Goal: Task Accomplishment & Management: Manage account settings

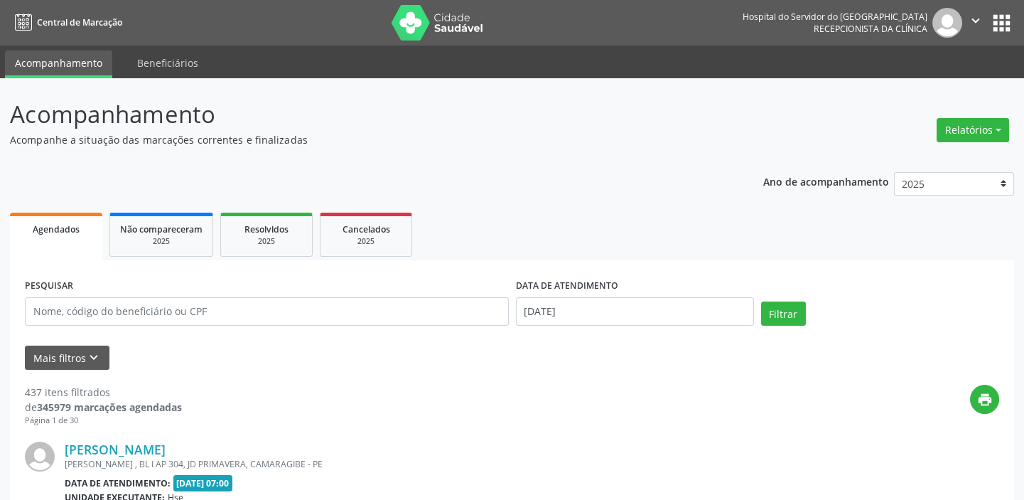
click at [983, 143] on div "Relatórios Agendamentos Procedimentos realizados" at bounding box center [973, 130] width 82 height 34
click at [994, 129] on button "Relatórios" at bounding box center [973, 130] width 72 height 24
click at [880, 154] on link "Agendamentos" at bounding box center [932, 160] width 153 height 20
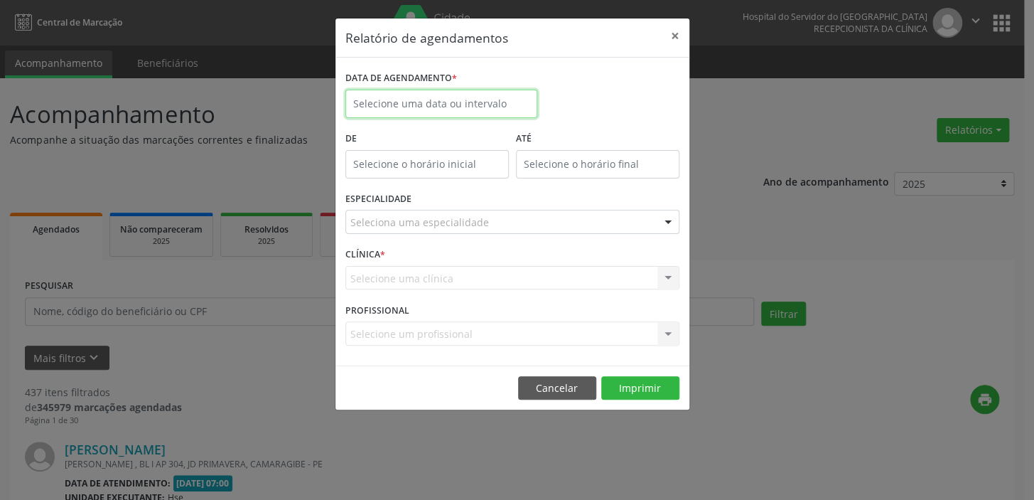
click at [483, 101] on input "text" at bounding box center [441, 104] width 192 height 28
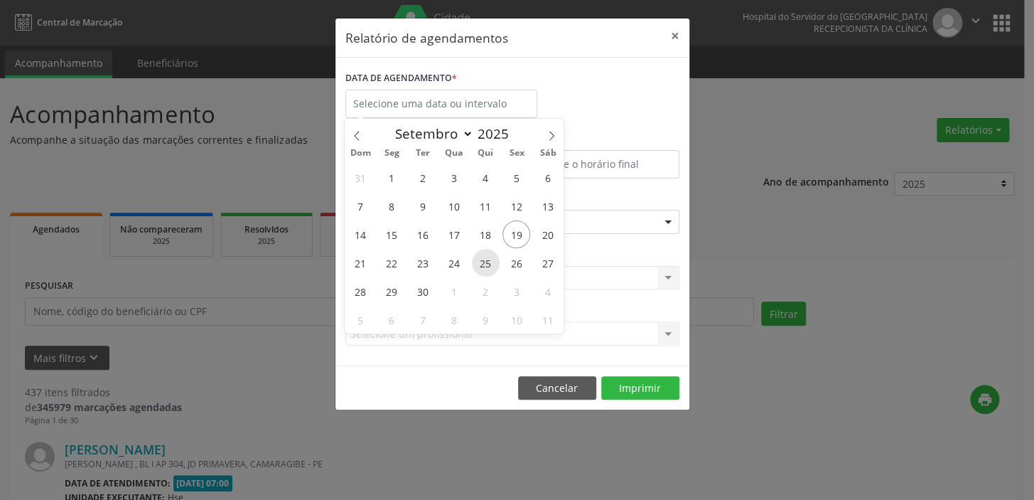
click at [481, 274] on span "25" at bounding box center [486, 263] width 28 height 28
type input "25/09/2025"
click at [481, 274] on span "25" at bounding box center [486, 263] width 28 height 28
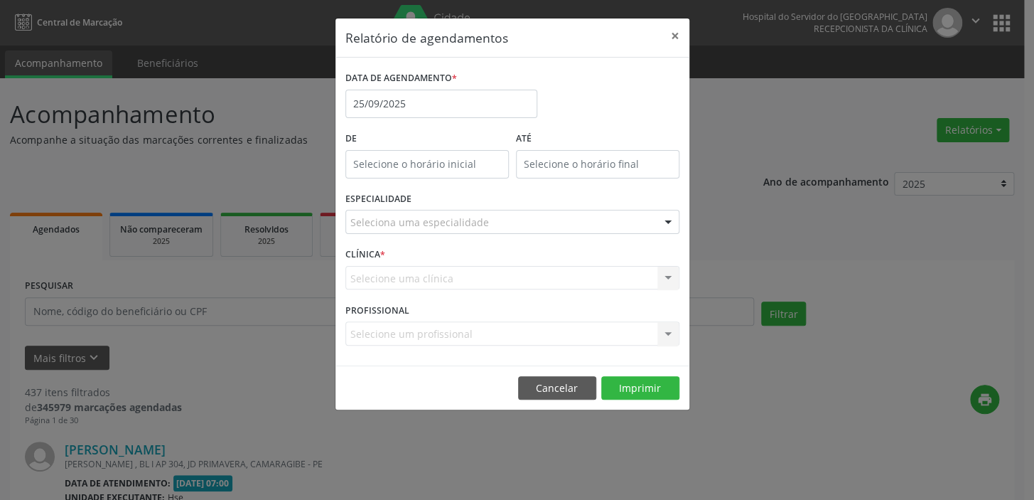
click at [391, 213] on div "Seleciona uma especialidade" at bounding box center [512, 222] width 334 height 24
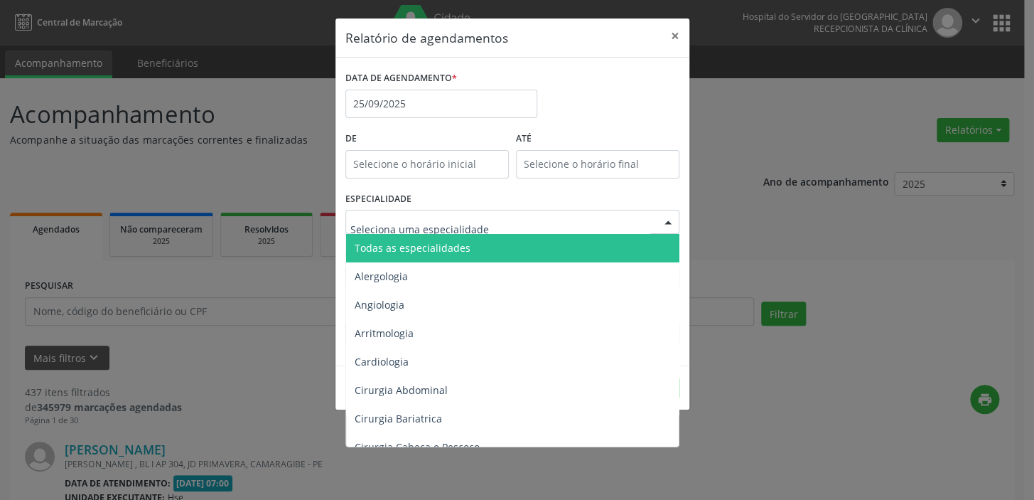
click at [400, 243] on span "Todas as especialidades" at bounding box center [413, 248] width 116 height 14
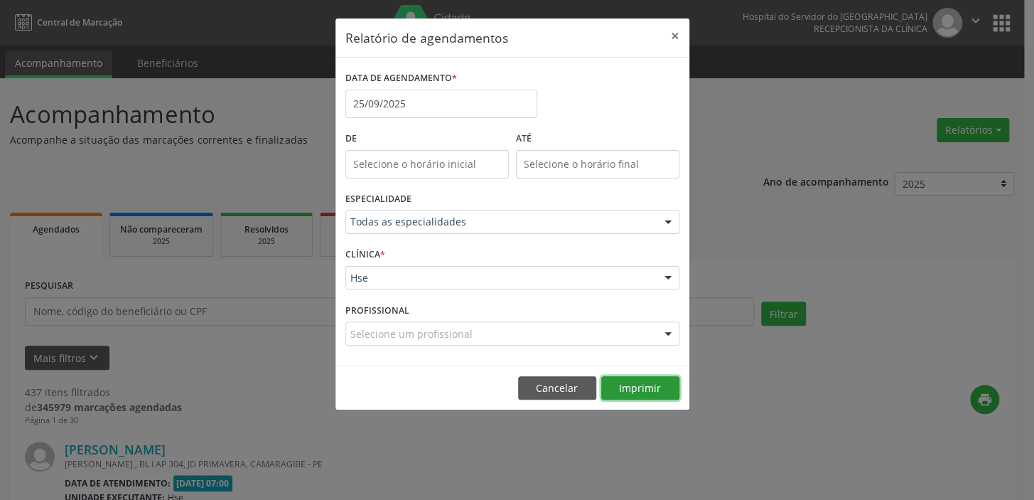
click at [633, 395] on button "Imprimir" at bounding box center [640, 388] width 78 height 24
click at [671, 37] on button "×" at bounding box center [675, 35] width 28 height 35
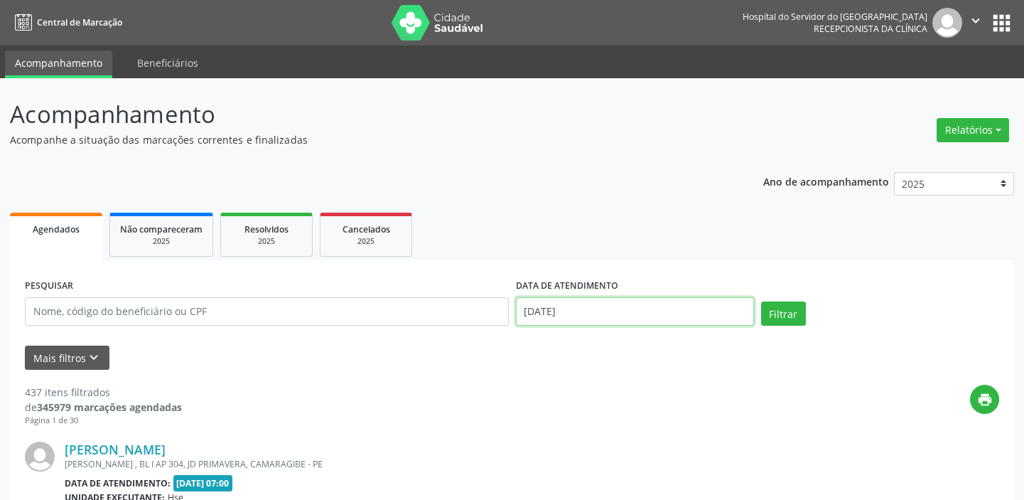
click at [574, 318] on input "[DATE]" at bounding box center [635, 311] width 238 height 28
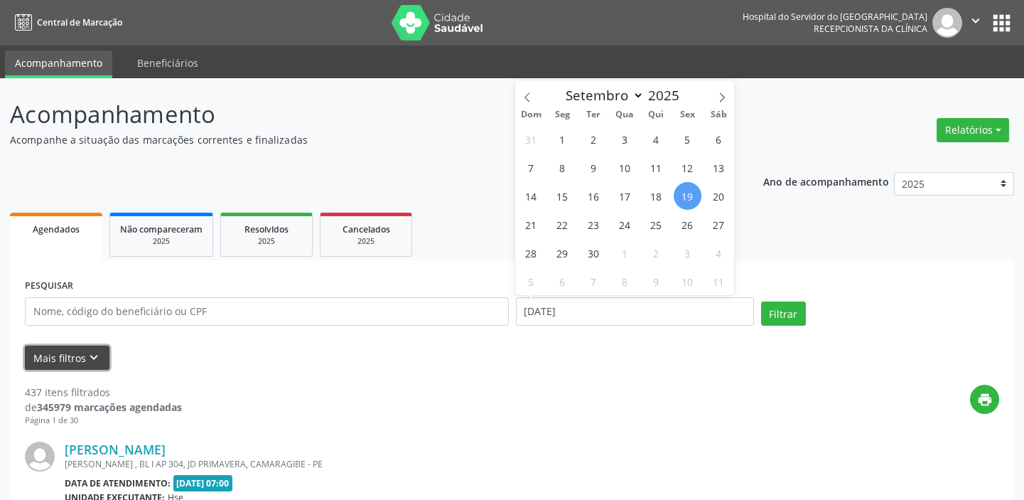
drag, startPoint x: 49, startPoint y: 348, endPoint x: 113, endPoint y: 343, distance: 64.2
click at [49, 348] on button "Mais filtros keyboard_arrow_down" at bounding box center [67, 357] width 85 height 25
select select "8"
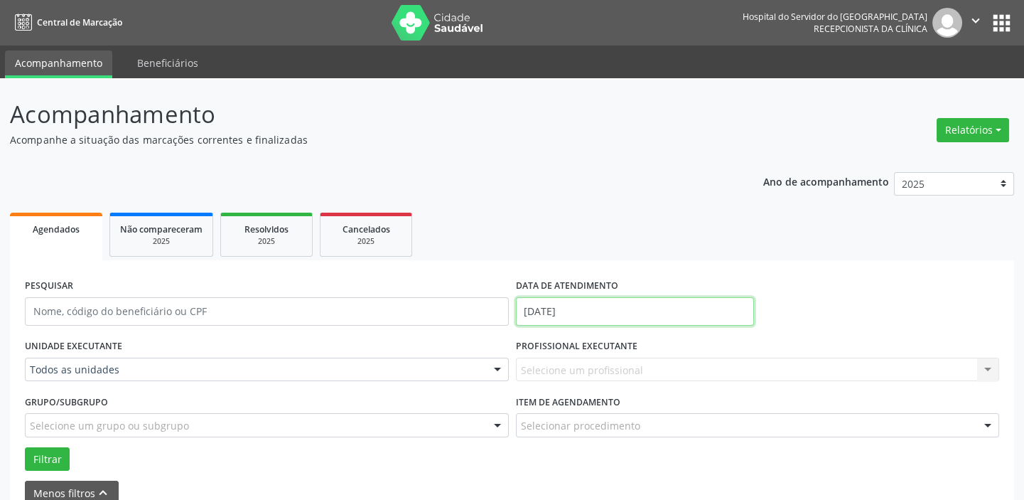
click at [596, 314] on input "[DATE]" at bounding box center [635, 311] width 238 height 28
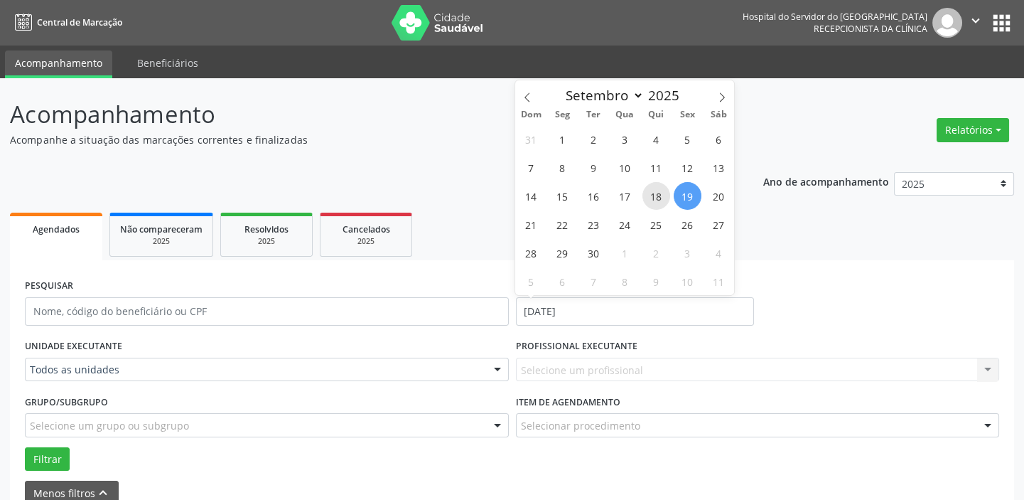
click at [652, 200] on span "18" at bounding box center [656, 196] width 28 height 28
type input "[DATE]"
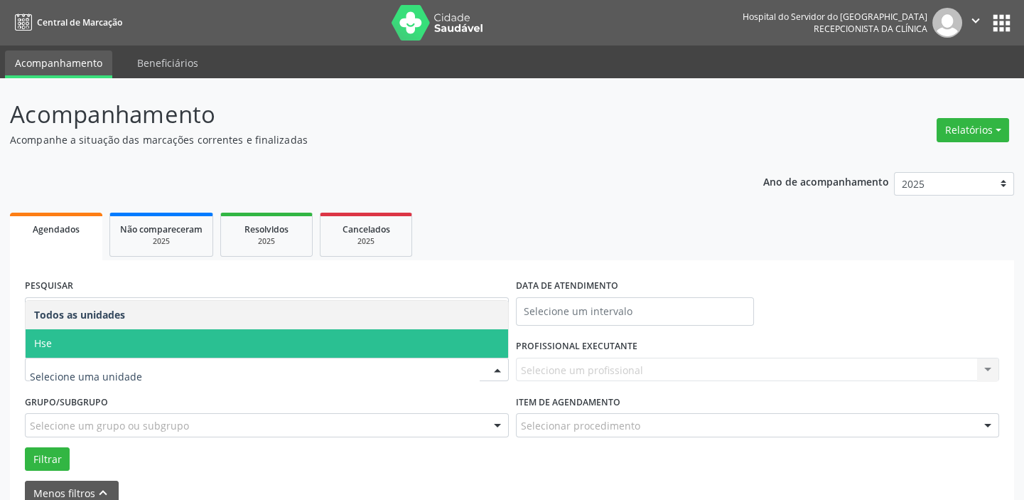
click at [188, 355] on span "Hse" at bounding box center [267, 343] width 483 height 28
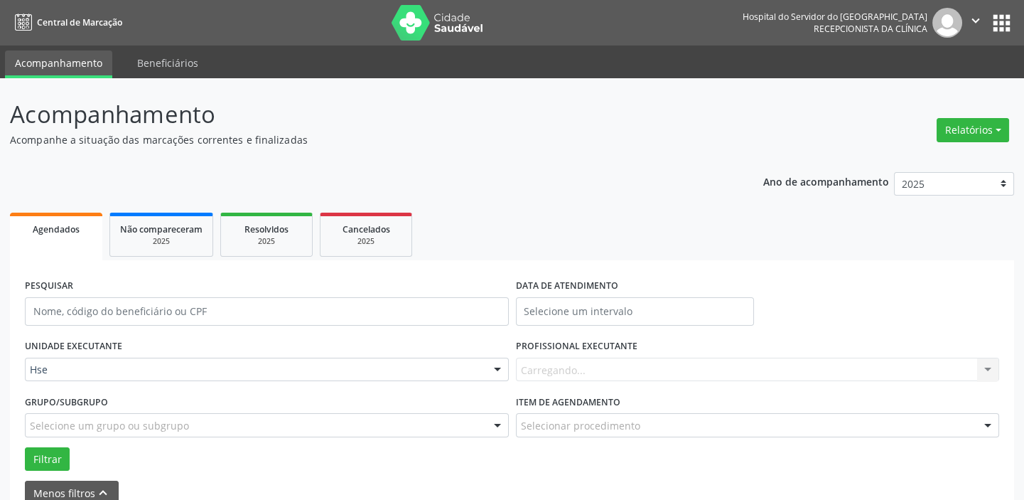
click at [606, 352] on label "PROFISSIONAL EXECUTANTE" at bounding box center [577, 346] width 122 height 22
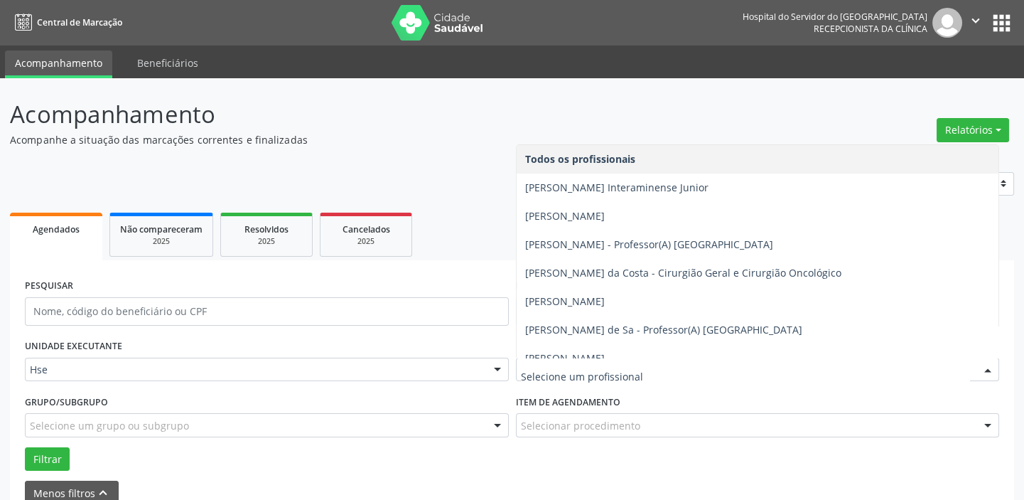
scroll to position [64, 0]
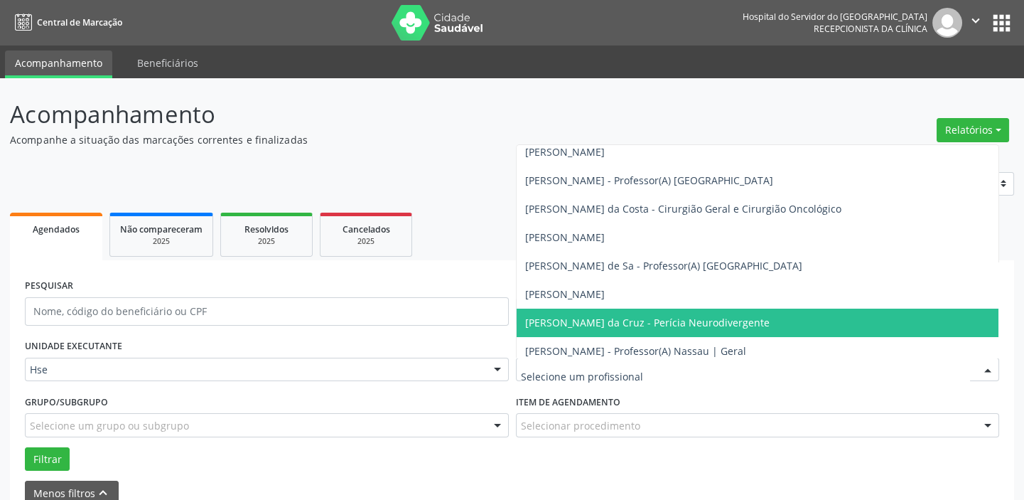
click at [452, 249] on ul "Agendados Não compareceram 2025 Resolvidos 2025 Cancelados 2025" at bounding box center [512, 234] width 1004 height 51
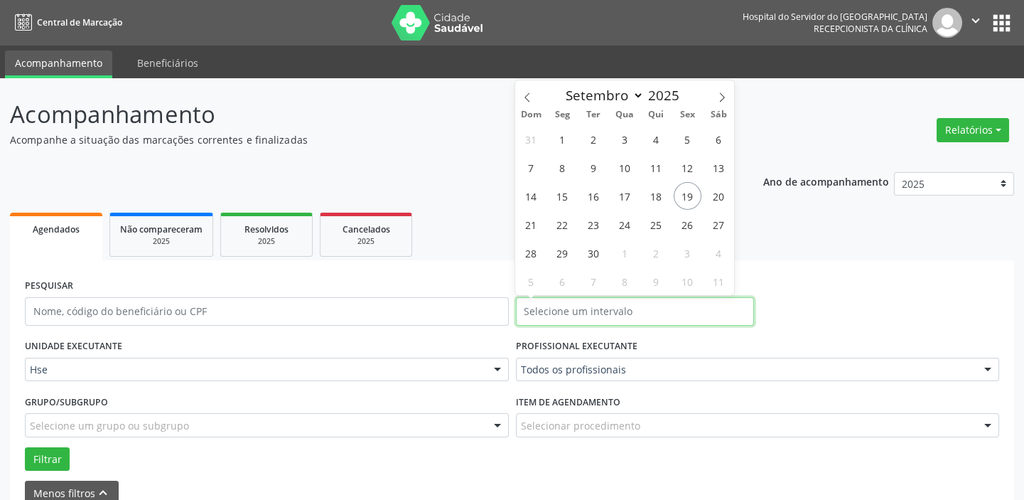
click at [583, 316] on input "text" at bounding box center [635, 311] width 238 height 28
click at [656, 194] on span "18" at bounding box center [656, 196] width 28 height 28
type input "[DATE]"
click at [656, 194] on span "18" at bounding box center [656, 196] width 28 height 28
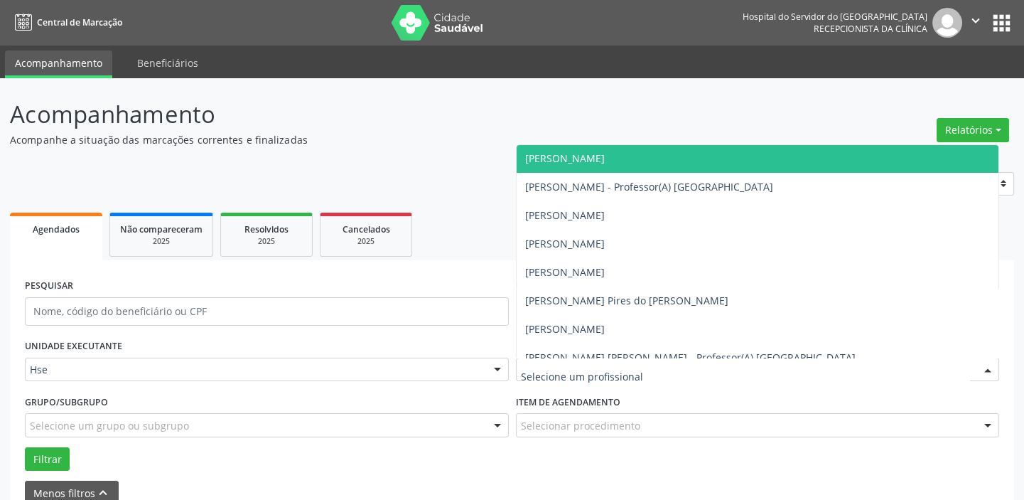
scroll to position [452, 0]
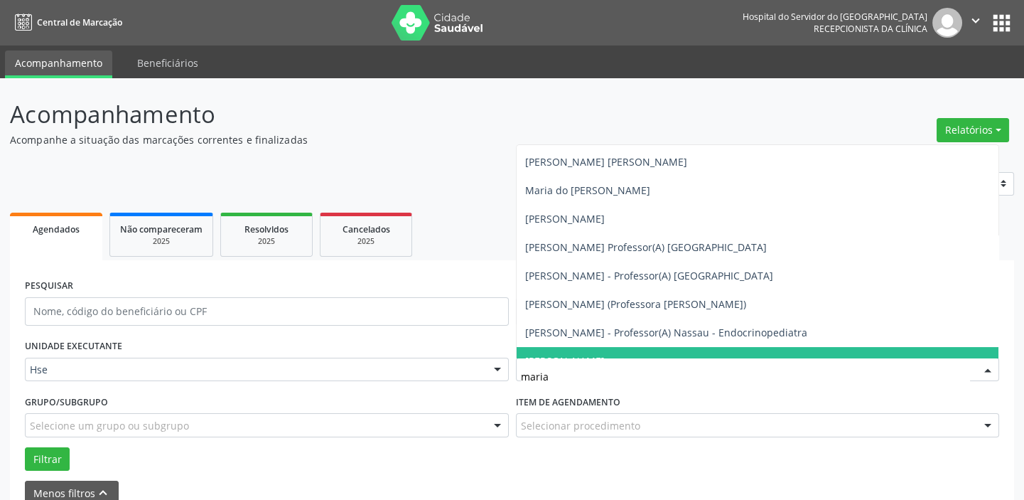
type input "[PERSON_NAME]"
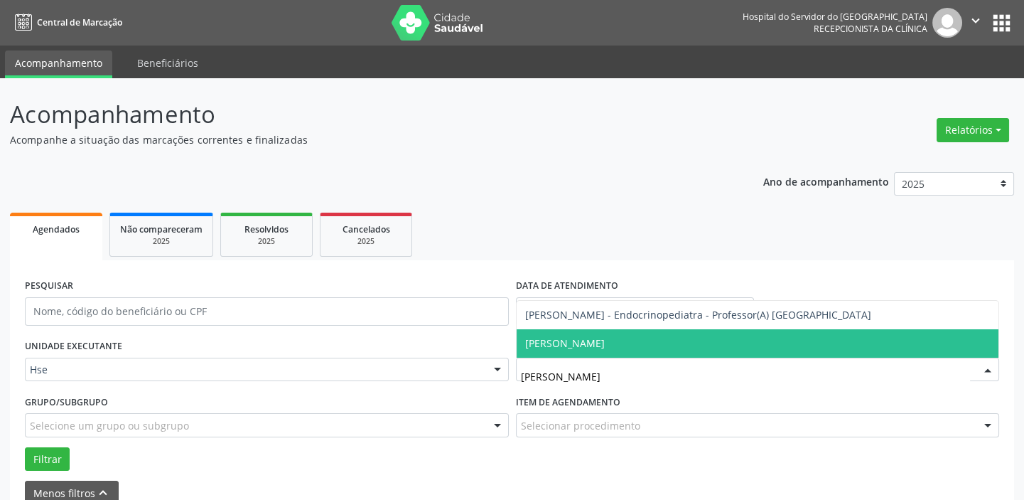
click at [605, 342] on span "[PERSON_NAME]" at bounding box center [565, 343] width 80 height 14
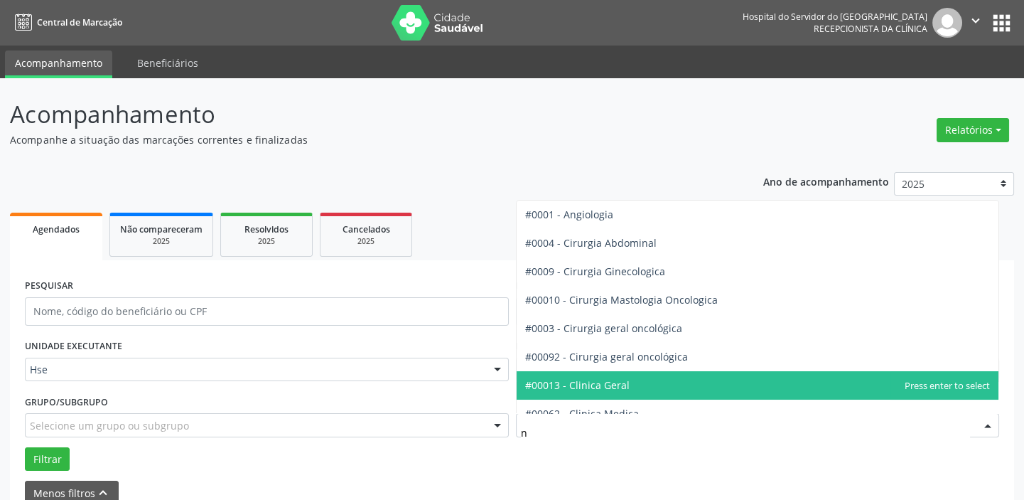
type input "nu"
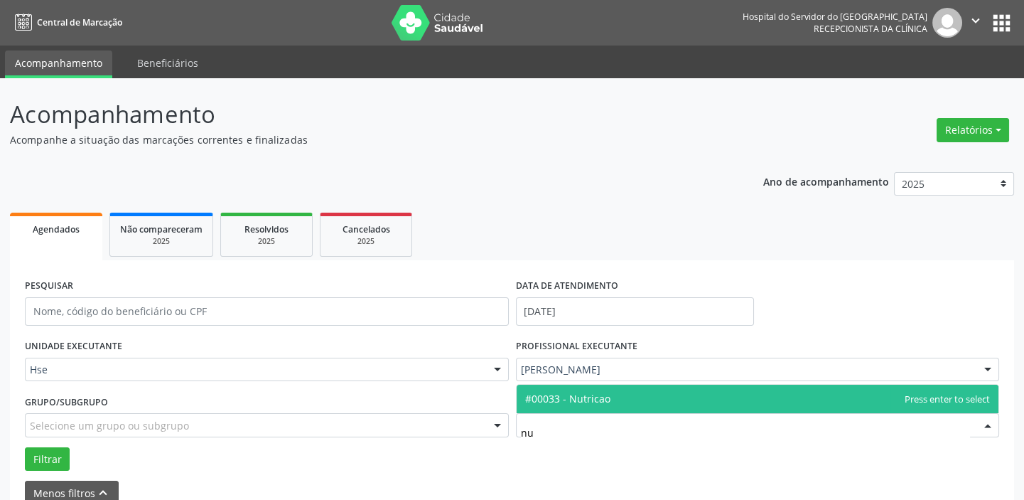
click at [581, 388] on span "#00033 - Nutricao" at bounding box center [758, 398] width 483 height 28
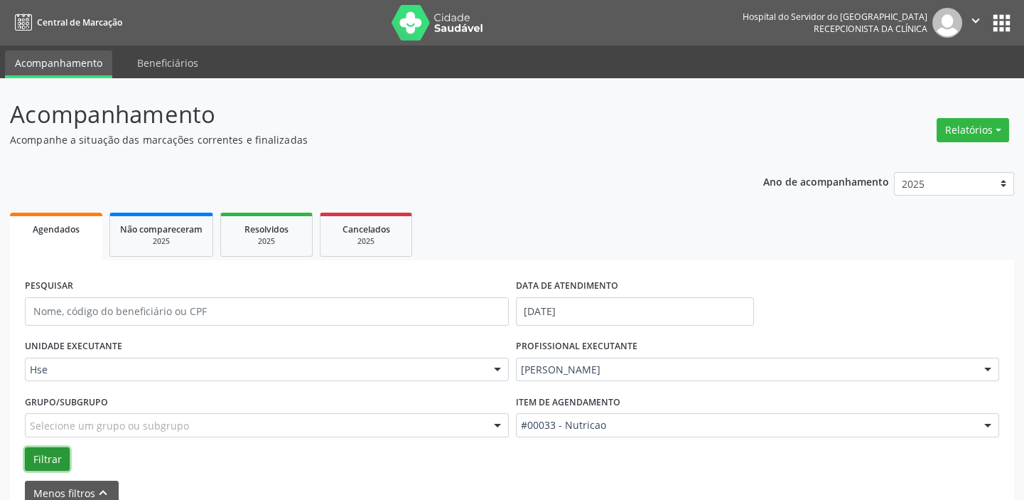
click at [51, 458] on button "Filtrar" at bounding box center [47, 459] width 45 height 24
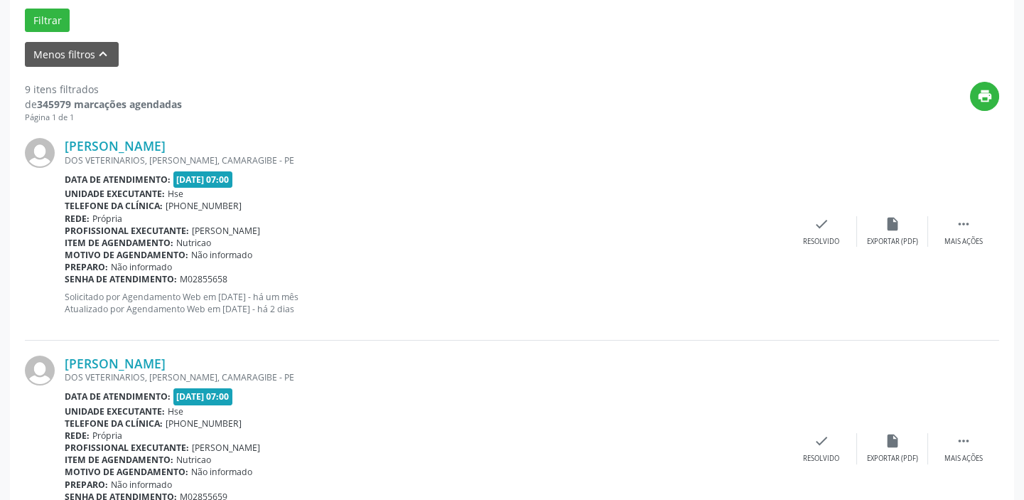
scroll to position [443, 0]
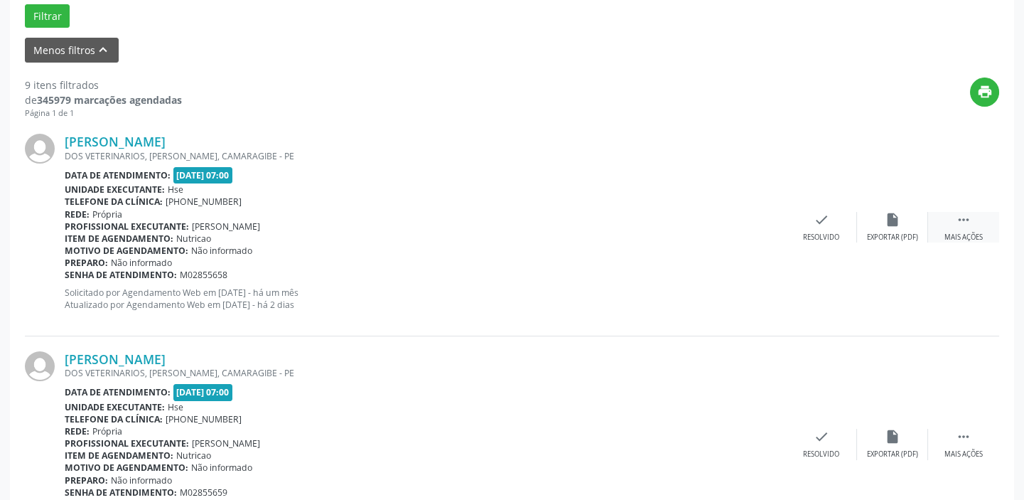
click at [939, 230] on div " Mais ações" at bounding box center [963, 227] width 71 height 31
click at [886, 227] on div "alarm_off Não compareceu" at bounding box center [892, 227] width 71 height 31
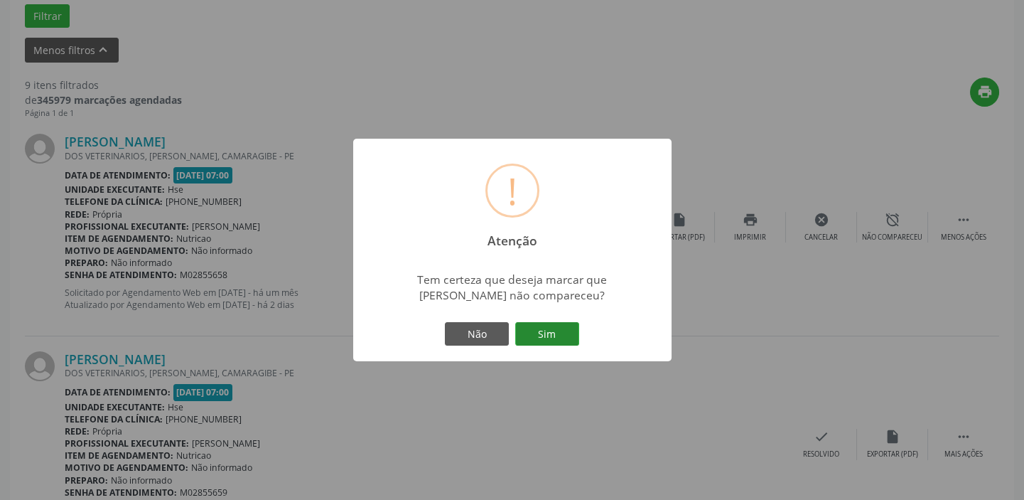
click at [554, 328] on button "Sim" at bounding box center [547, 334] width 64 height 24
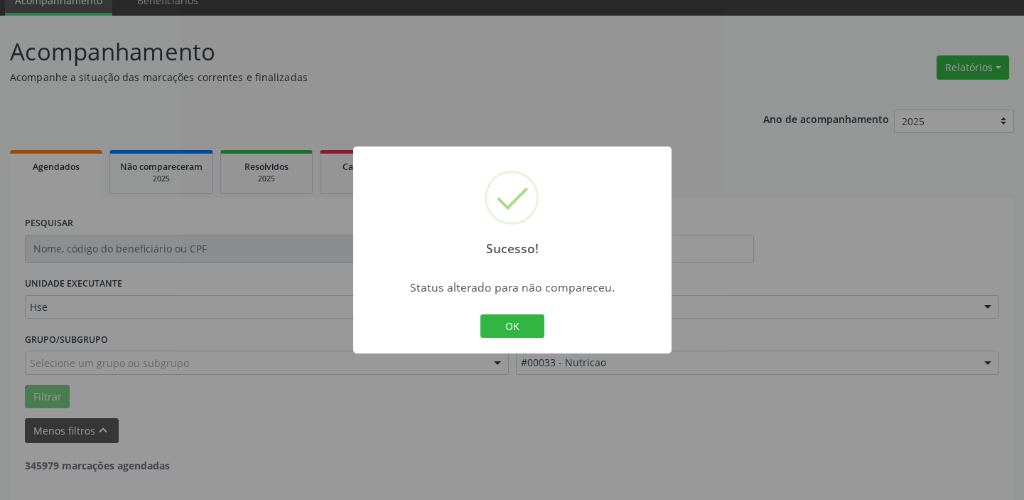
scroll to position [0, 0]
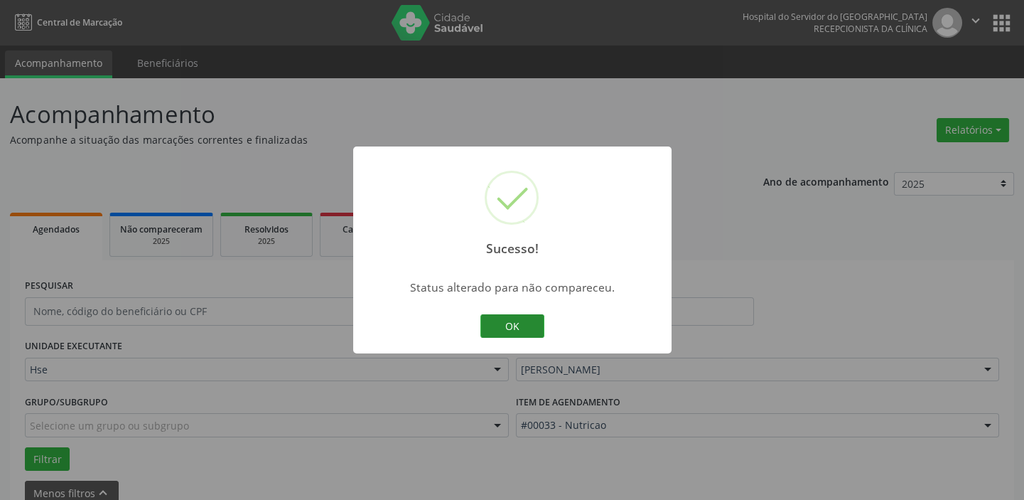
click at [528, 326] on button "OK" at bounding box center [512, 326] width 64 height 24
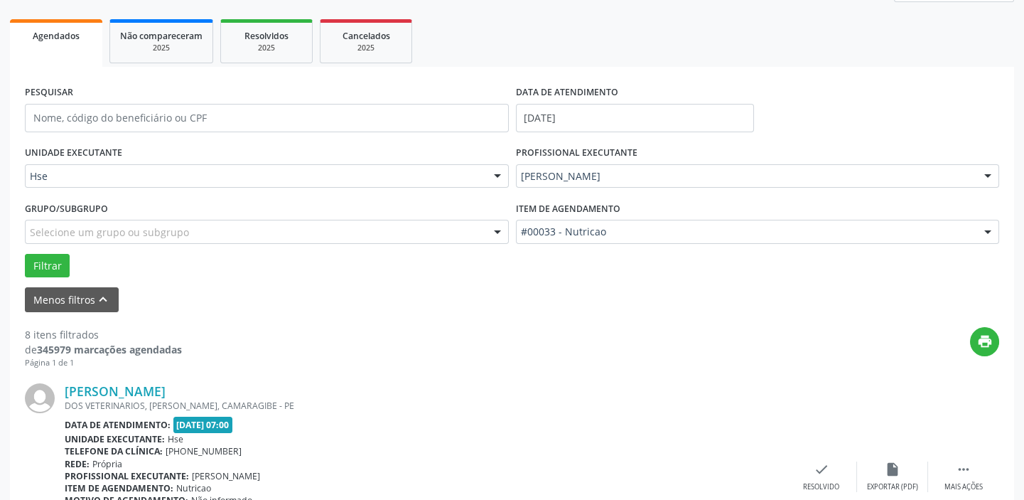
scroll to position [258, 0]
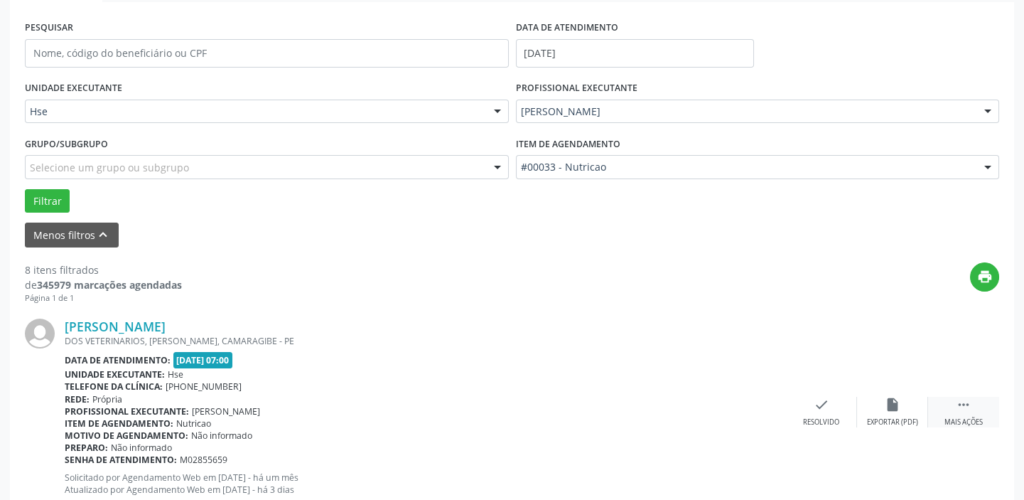
click at [957, 406] on icon "" at bounding box center [964, 405] width 16 height 16
click at [878, 404] on div "alarm_off Não compareceu" at bounding box center [892, 412] width 71 height 31
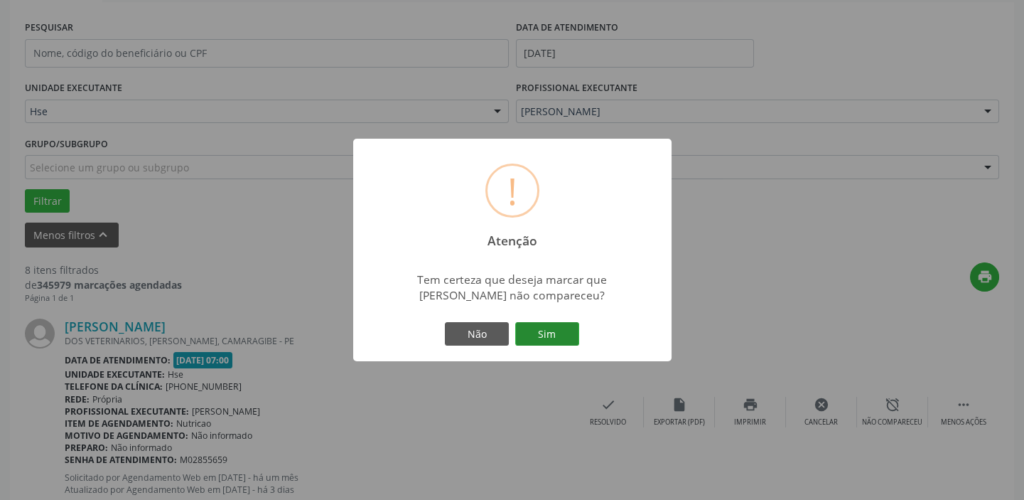
click at [530, 328] on button "Sim" at bounding box center [547, 334] width 64 height 24
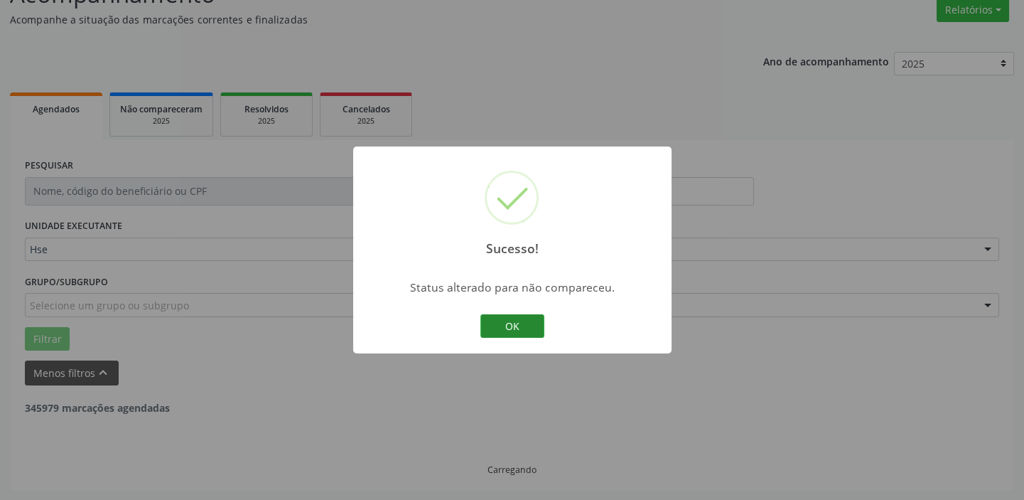
drag, startPoint x: 505, startPoint y: 328, endPoint x: 506, endPoint y: 319, distance: 8.6
click at [506, 326] on button "OK" at bounding box center [512, 326] width 64 height 24
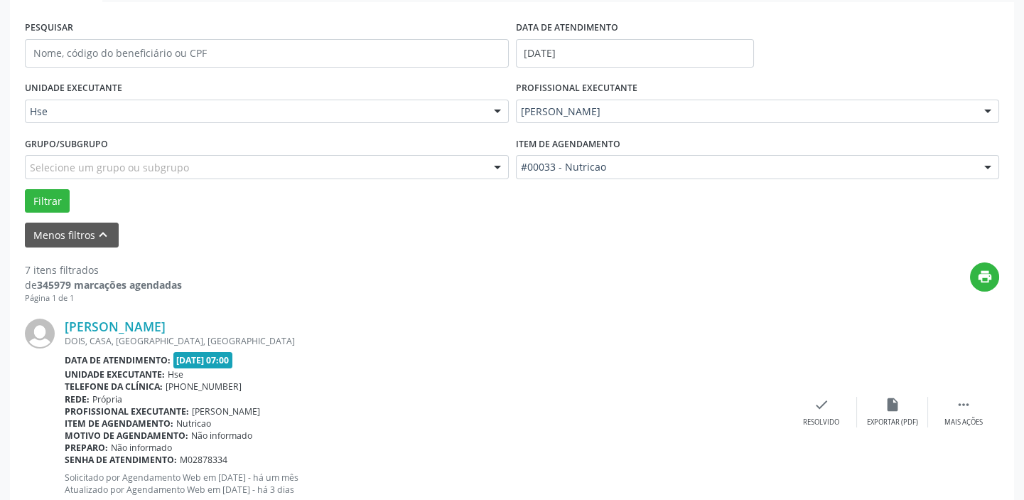
click at [964, 393] on div "[PERSON_NAME] DOIS, CASA, [GEOGRAPHIC_DATA], [GEOGRAPHIC_DATA] Data de atendime…" at bounding box center [512, 411] width 974 height 217
click at [960, 400] on icon "" at bounding box center [964, 405] width 16 height 16
click at [897, 392] on div "[PERSON_NAME] DOIS, CASA, [GEOGRAPHIC_DATA], [GEOGRAPHIC_DATA] Data de atendime…" at bounding box center [512, 411] width 974 height 217
click at [895, 392] on div "[PERSON_NAME] DOIS, CASA, [GEOGRAPHIC_DATA], [GEOGRAPHIC_DATA] Data de atendime…" at bounding box center [512, 411] width 974 height 217
click at [888, 397] on icon "alarm_off" at bounding box center [893, 405] width 16 height 16
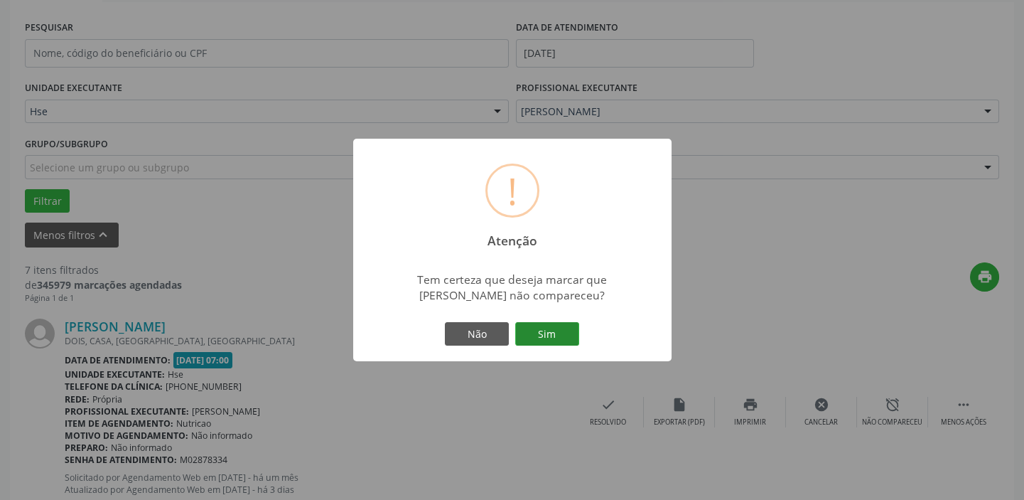
click at [560, 328] on button "Sim" at bounding box center [547, 334] width 64 height 24
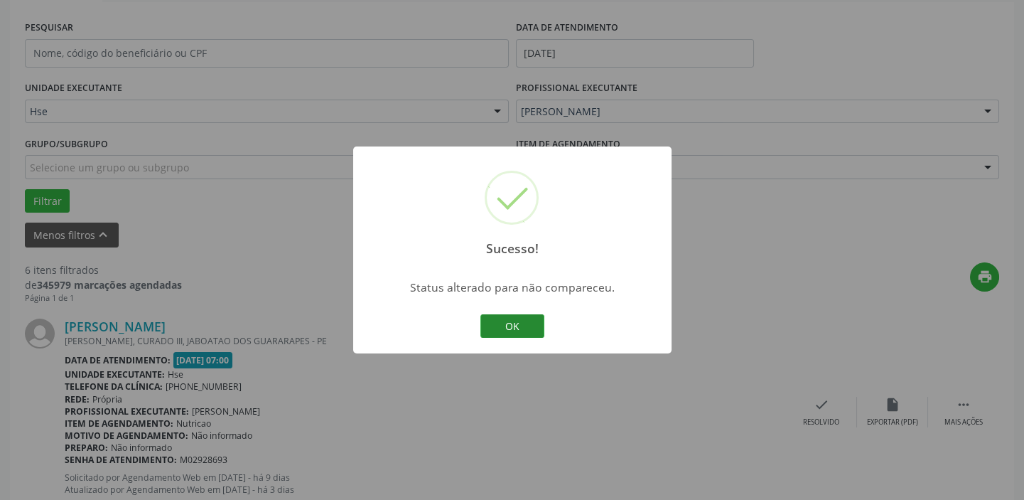
click at [515, 323] on button "OK" at bounding box center [512, 326] width 64 height 24
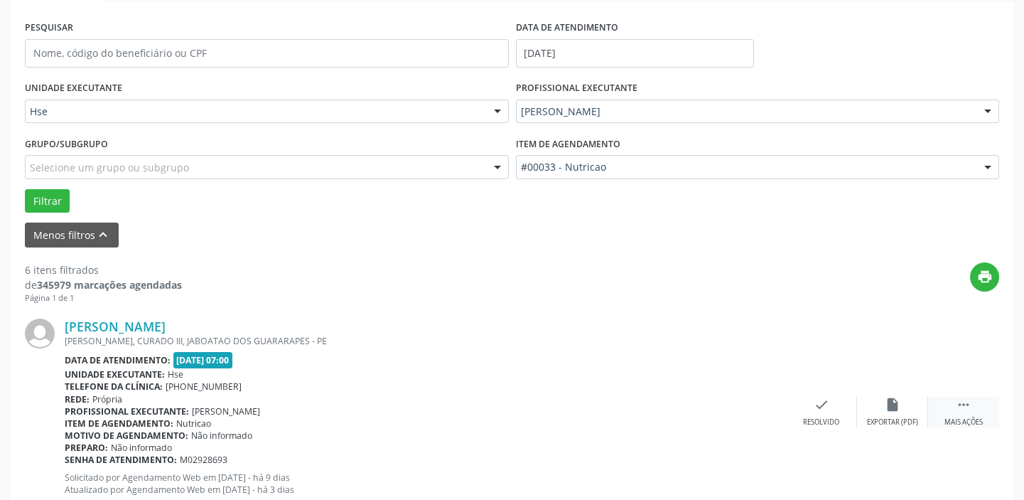
click at [952, 402] on div " Mais ações" at bounding box center [963, 412] width 71 height 31
click at [901, 408] on div "alarm_off Não compareceu" at bounding box center [892, 412] width 71 height 31
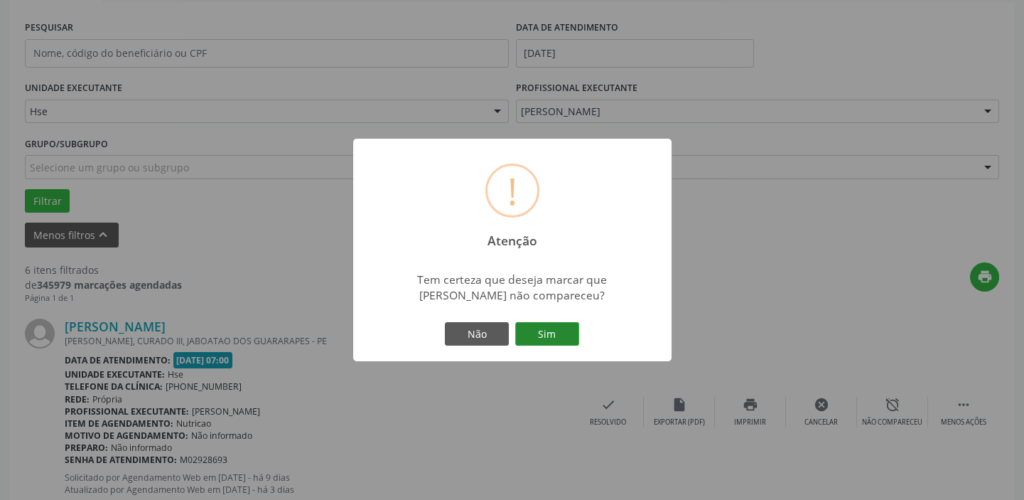
click at [556, 339] on button "Sim" at bounding box center [547, 334] width 64 height 24
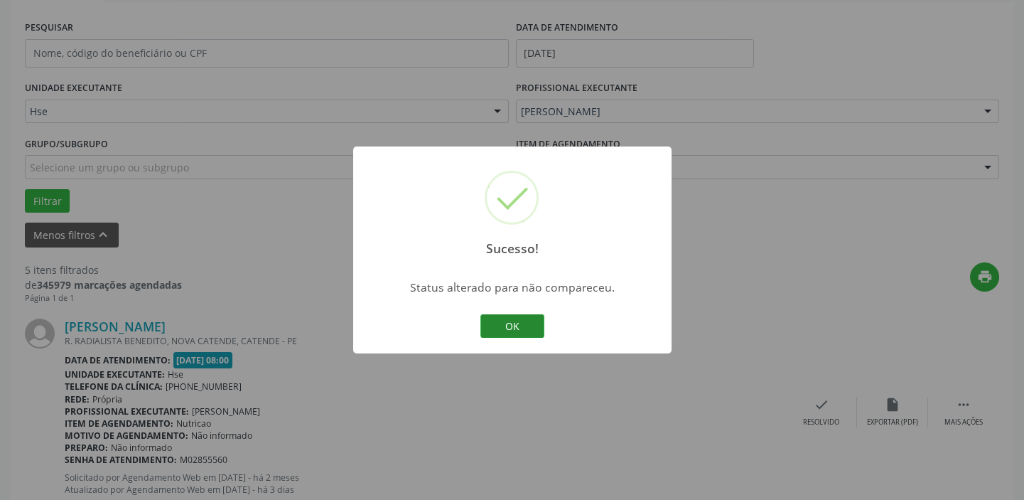
click at [505, 323] on button "OK" at bounding box center [512, 326] width 64 height 24
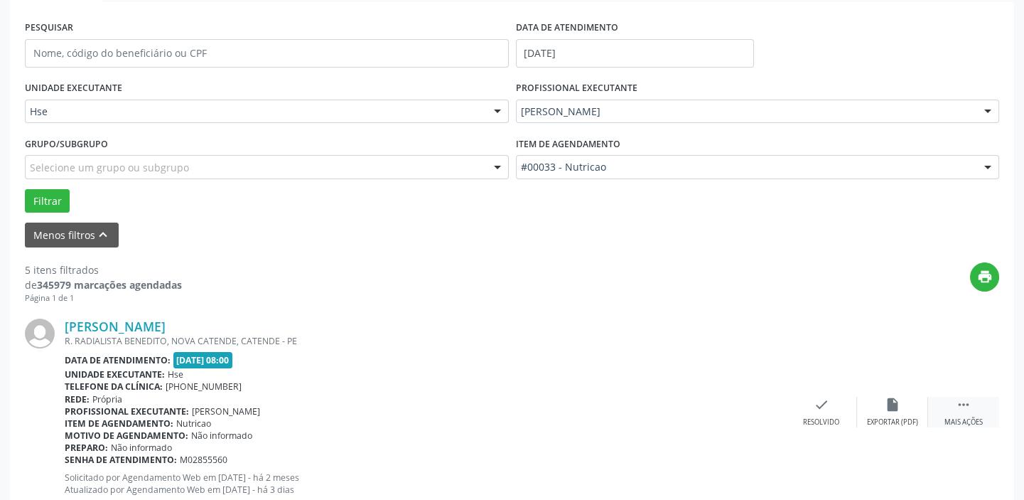
click at [952, 411] on div " Mais ações" at bounding box center [963, 412] width 71 height 31
click at [910, 404] on div "alarm_off Não compareceu" at bounding box center [892, 412] width 71 height 31
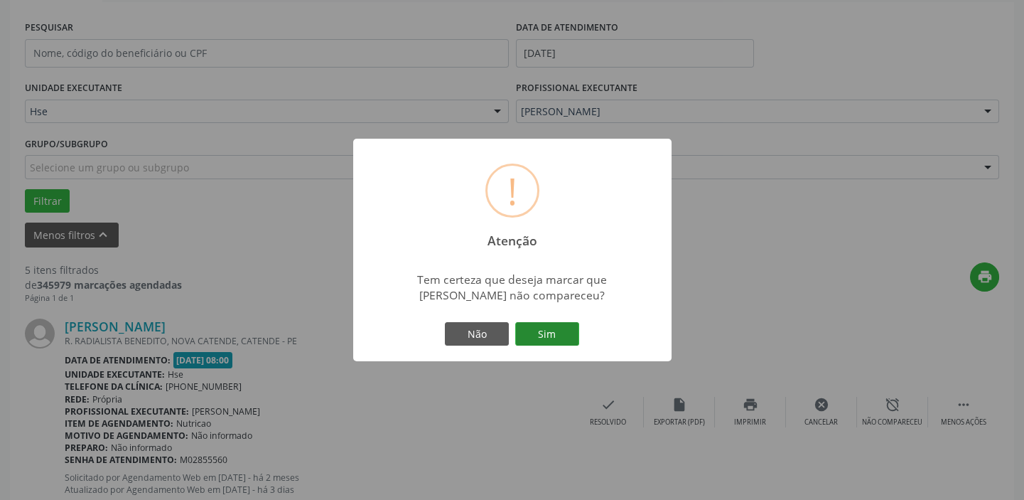
click at [533, 325] on button "Sim" at bounding box center [547, 334] width 64 height 24
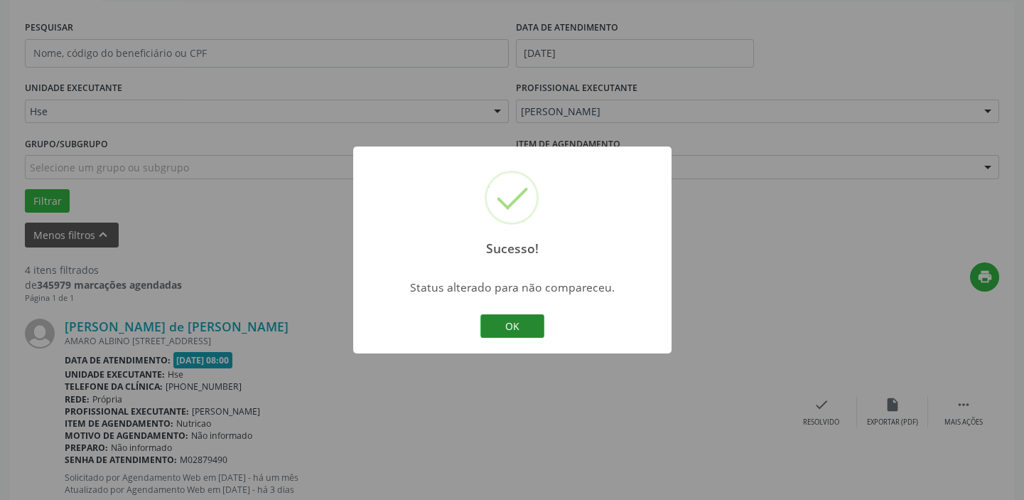
click at [534, 333] on button "OK" at bounding box center [512, 326] width 64 height 24
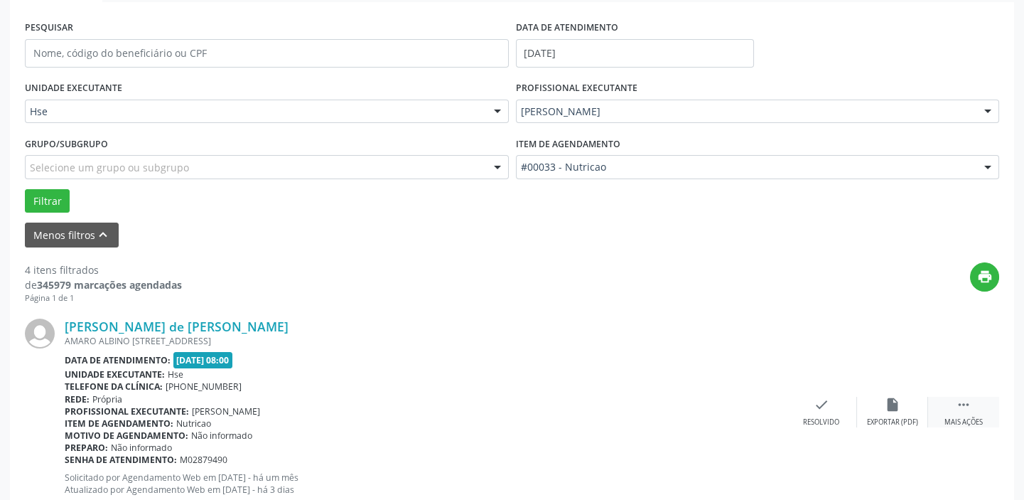
click at [970, 411] on div " Mais ações" at bounding box center [963, 412] width 71 height 31
click at [893, 399] on icon "alarm_off" at bounding box center [893, 405] width 16 height 16
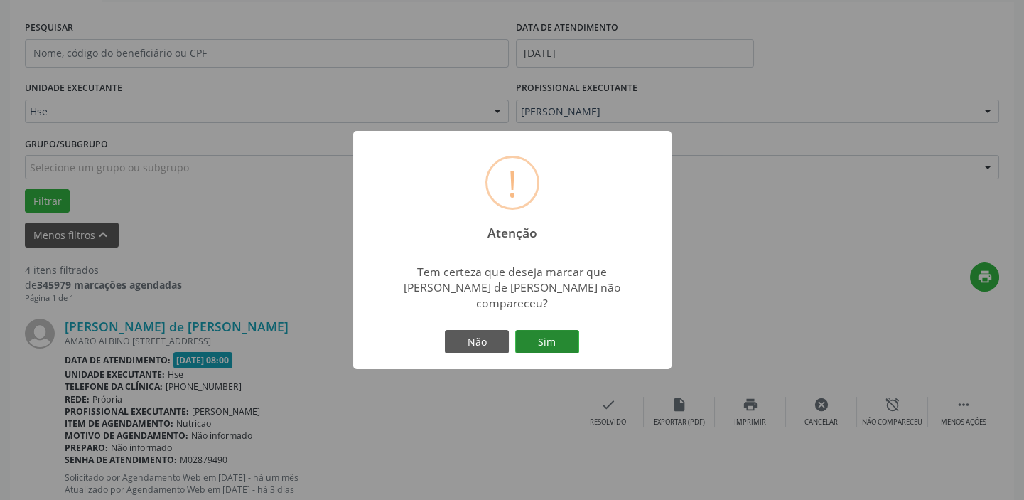
click at [539, 330] on button "Sim" at bounding box center [547, 342] width 64 height 24
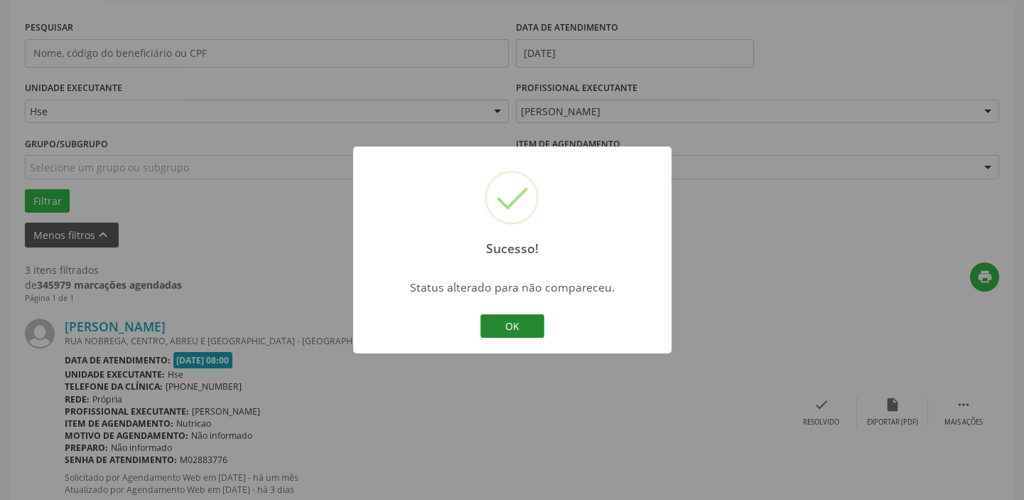
drag, startPoint x: 534, startPoint y: 343, endPoint x: 535, endPoint y: 328, distance: 15.0
click at [534, 343] on div "Sucesso! × Status alterado para não compareceu. OK Cancel" at bounding box center [512, 250] width 318 height 208
click at [534, 325] on button "OK" at bounding box center [512, 326] width 64 height 24
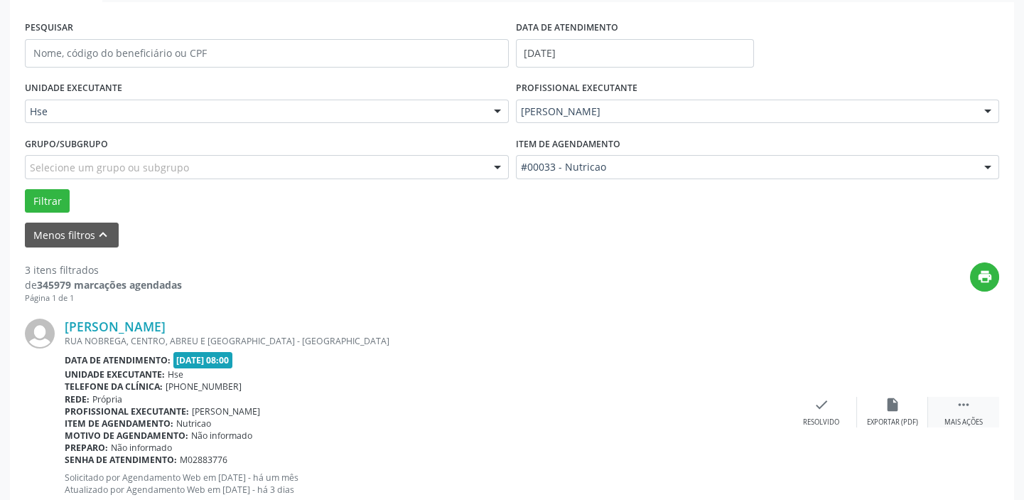
click at [973, 414] on div " Mais ações" at bounding box center [963, 412] width 71 height 31
click at [870, 409] on div "alarm_off Não compareceu" at bounding box center [892, 412] width 71 height 31
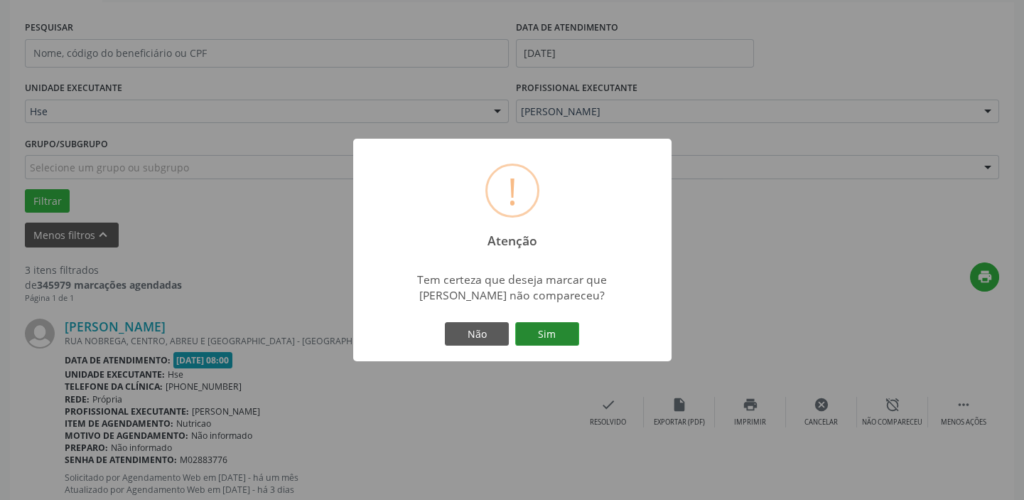
click at [556, 328] on button "Sim" at bounding box center [547, 334] width 64 height 24
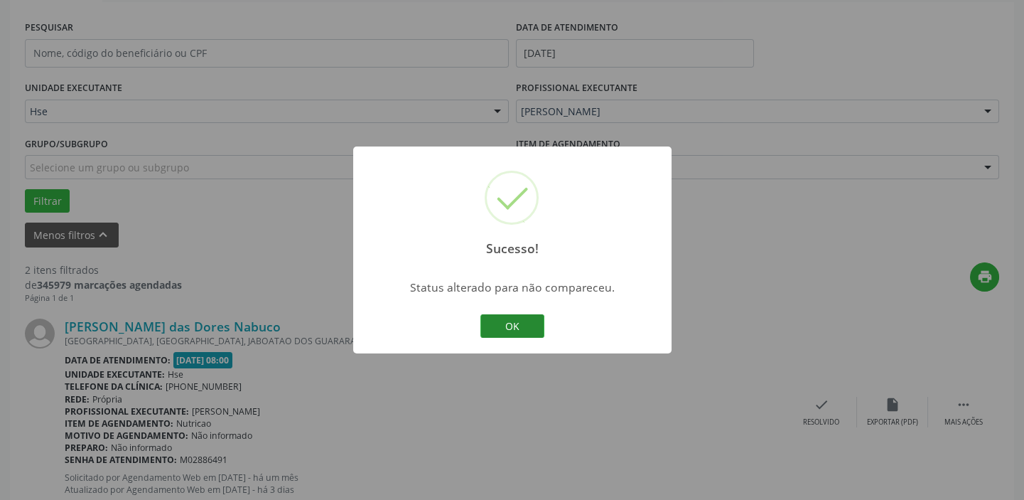
click at [504, 314] on button "OK" at bounding box center [512, 326] width 64 height 24
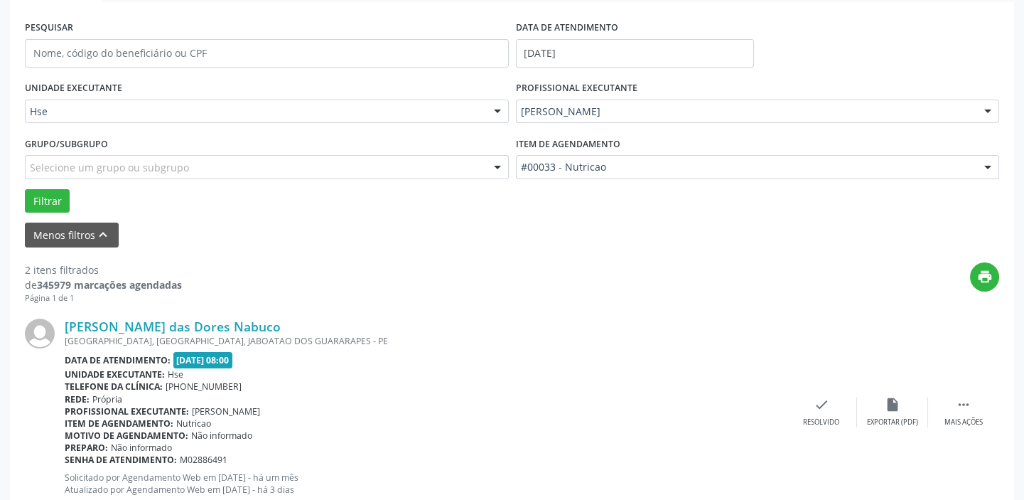
drag, startPoint x: 1020, startPoint y: 409, endPoint x: 1003, endPoint y: 405, distance: 17.6
click at [1020, 409] on div "Acompanhamento Acompanhe a situação das marcações correntes e finalizadas Relat…" at bounding box center [512, 291] width 1024 height 942
click at [971, 405] on div " Mais ações" at bounding box center [963, 412] width 71 height 31
click at [871, 391] on div "[PERSON_NAME] das Dores Nabuco [GEOGRAPHIC_DATA], [GEOGRAPHIC_DATA], [GEOGRAPHI…" at bounding box center [512, 411] width 974 height 217
click at [880, 401] on div "alarm_off Não compareceu" at bounding box center [892, 412] width 71 height 31
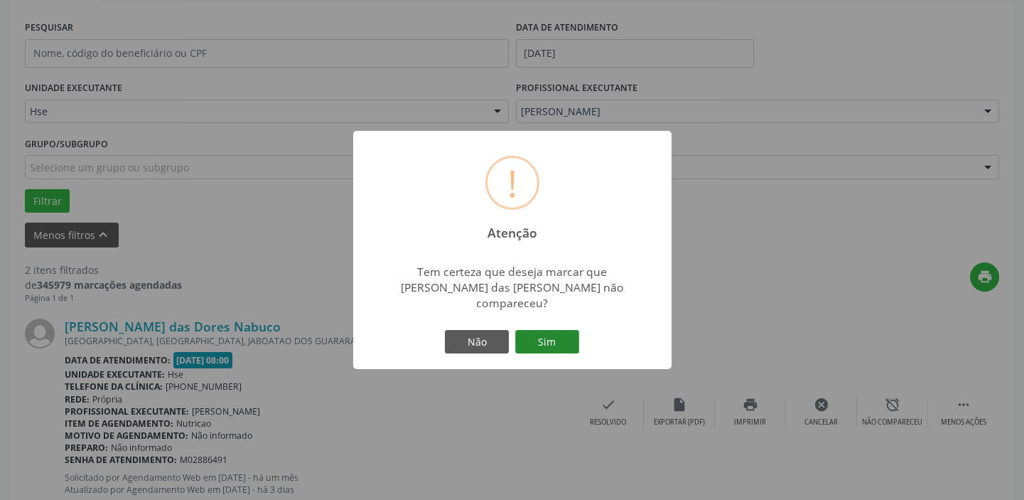
click at [535, 330] on button "Sim" at bounding box center [547, 342] width 64 height 24
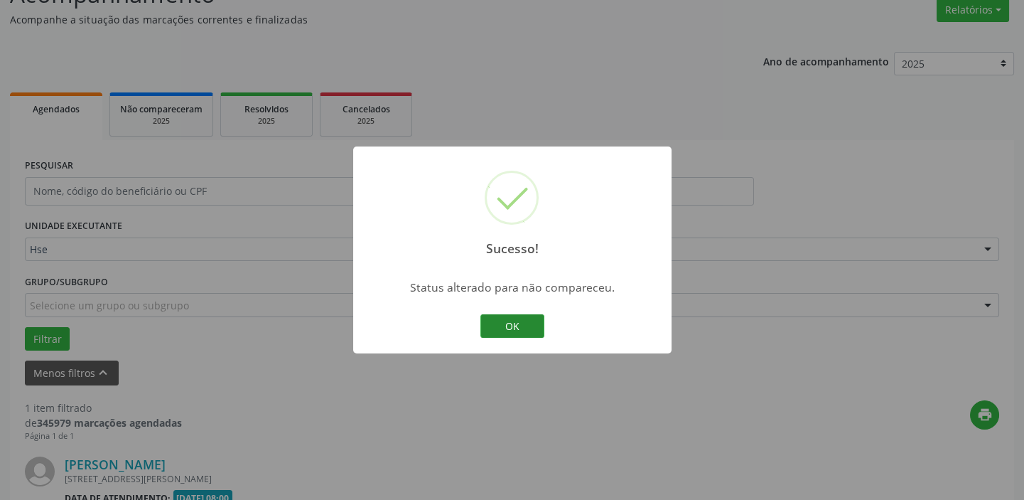
click at [513, 327] on button "OK" at bounding box center [512, 326] width 64 height 24
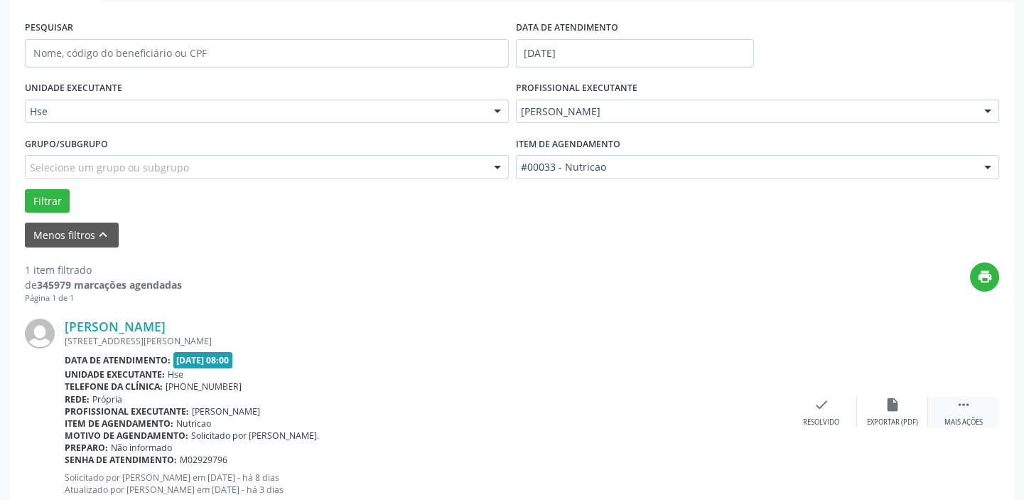
click at [976, 407] on div " Mais ações" at bounding box center [963, 412] width 71 height 31
click at [886, 405] on icon "alarm_off" at bounding box center [893, 405] width 16 height 16
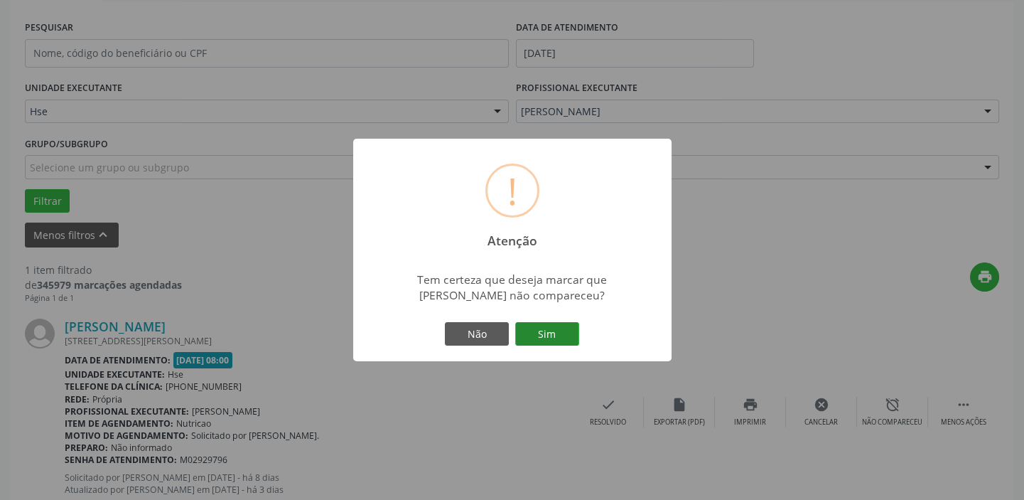
click at [529, 322] on button "Sim" at bounding box center [547, 334] width 64 height 24
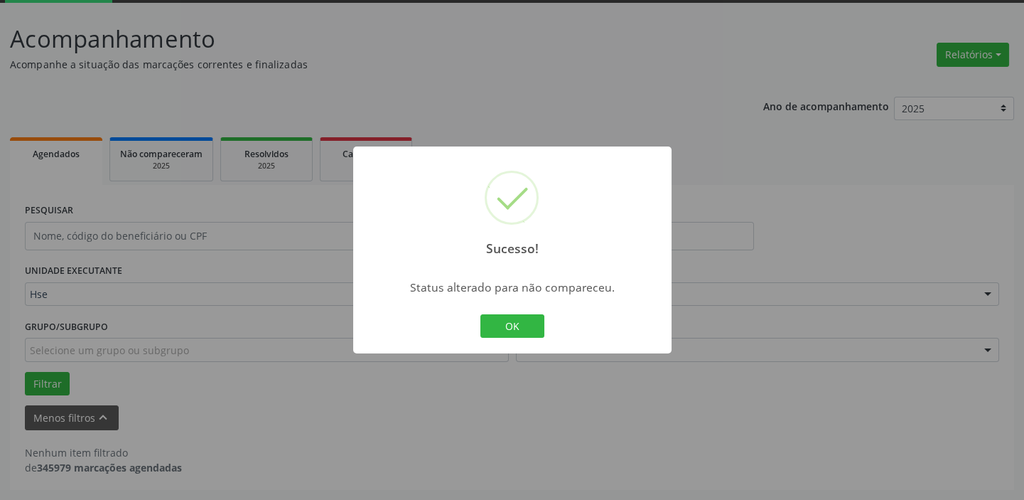
scroll to position [74, 0]
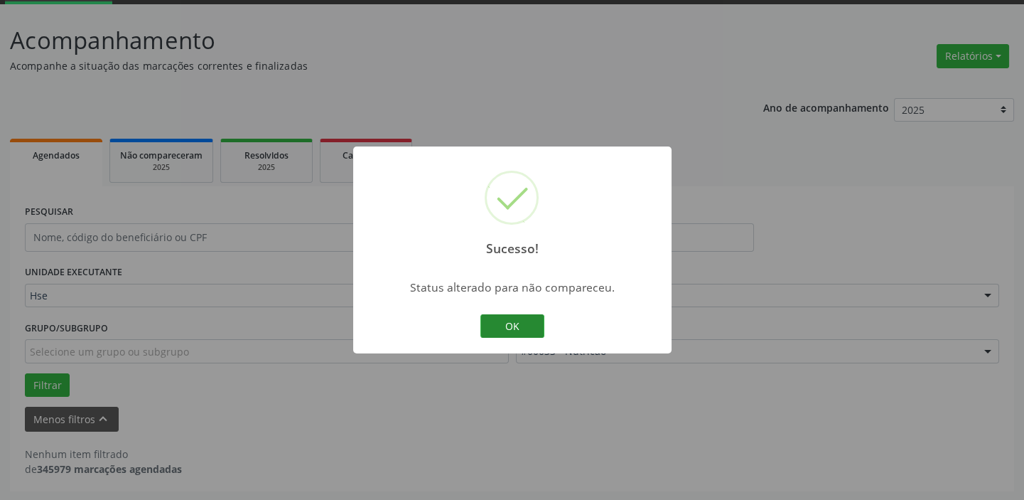
click at [518, 314] on button "OK" at bounding box center [512, 326] width 64 height 24
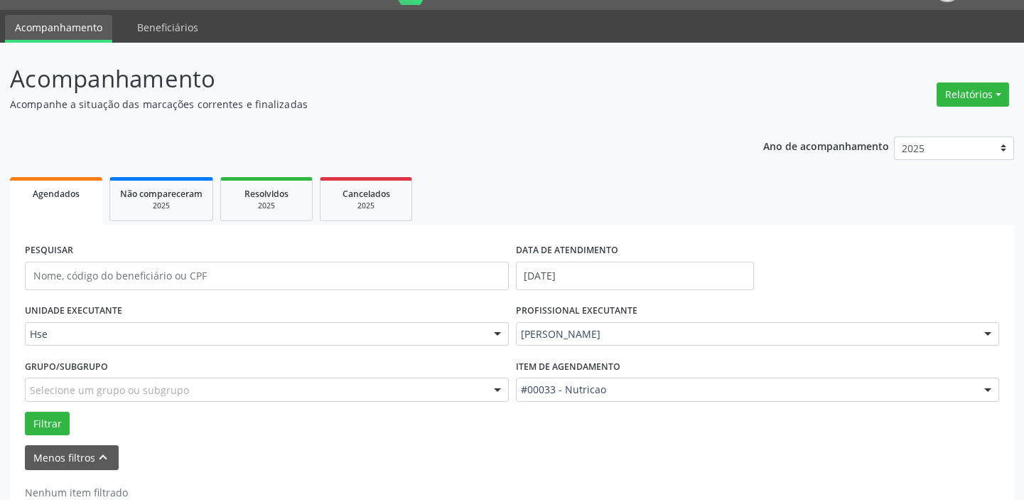
scroll to position [0, 0]
